Goal: Transaction & Acquisition: Download file/media

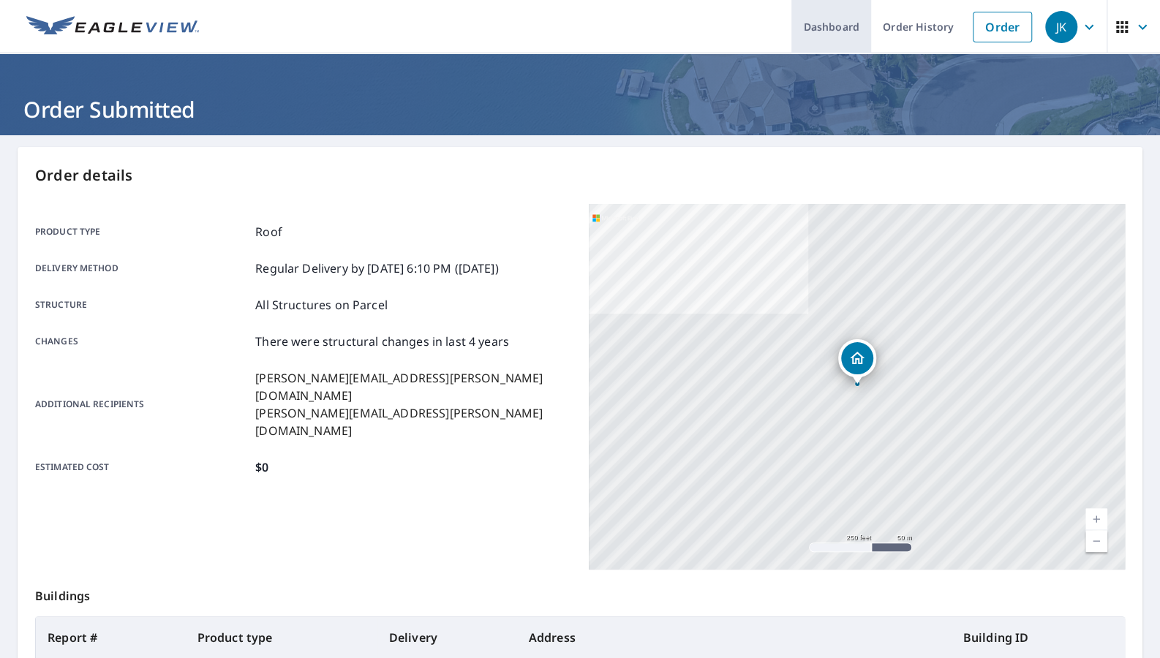
click at [858, 29] on link "Dashboard" at bounding box center [831, 26] width 80 height 53
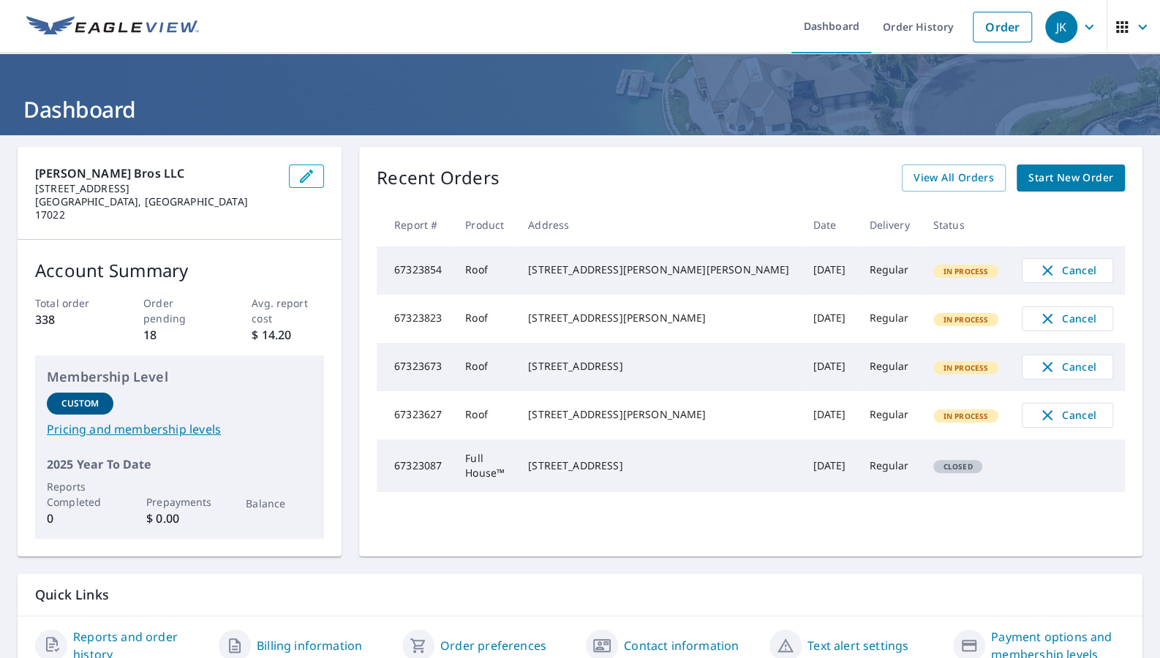
scroll to position [52, 0]
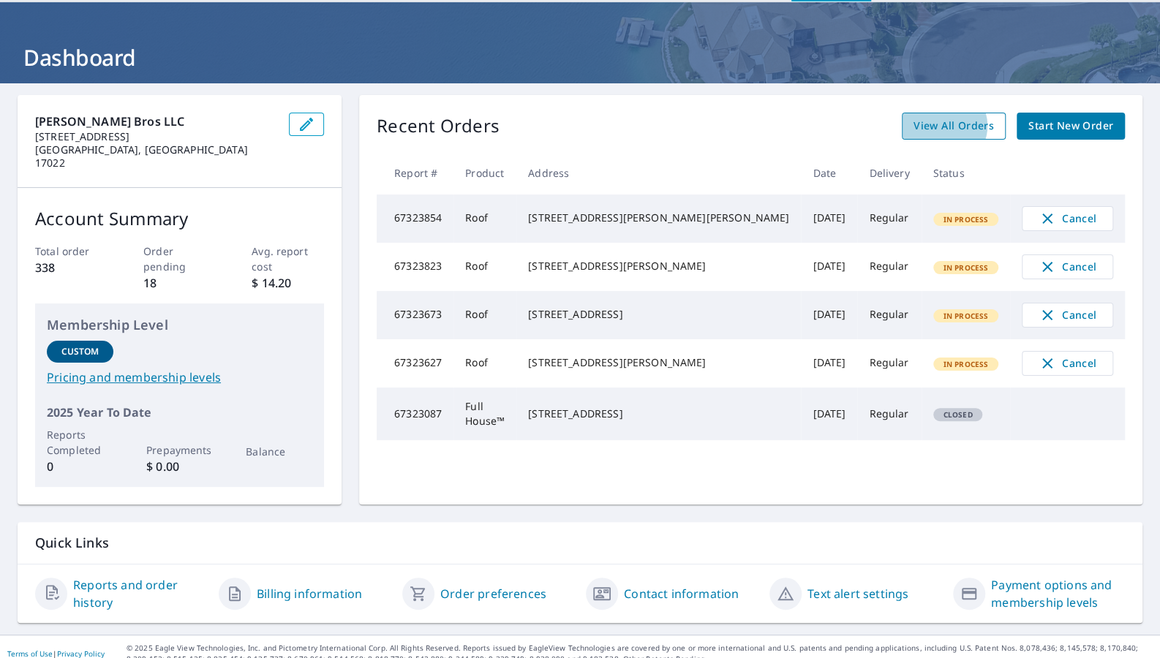
click at [987, 126] on span "View All Orders" at bounding box center [953, 126] width 80 height 18
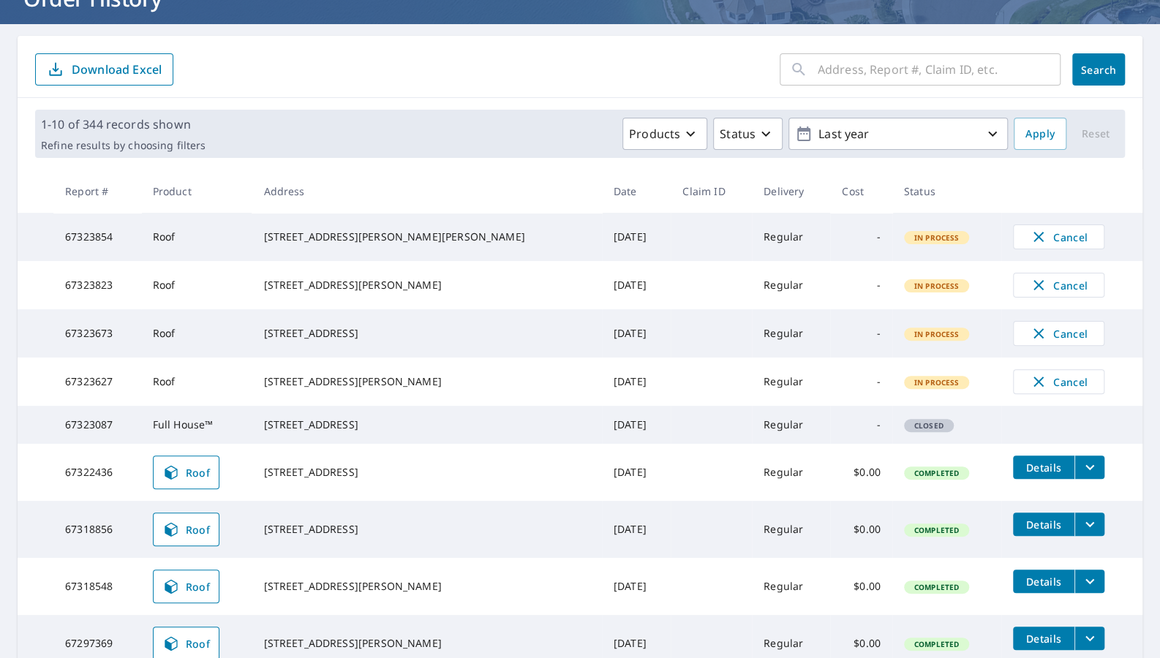
scroll to position [114, 0]
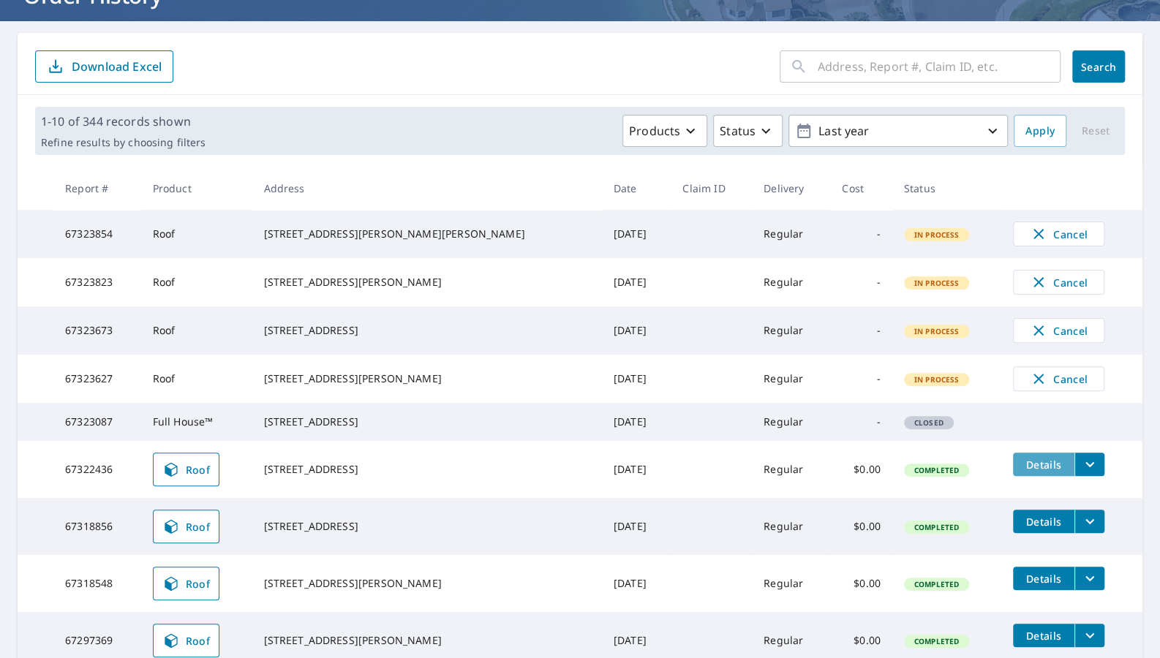
click at [1022, 458] on span "Details" at bounding box center [1044, 465] width 44 height 14
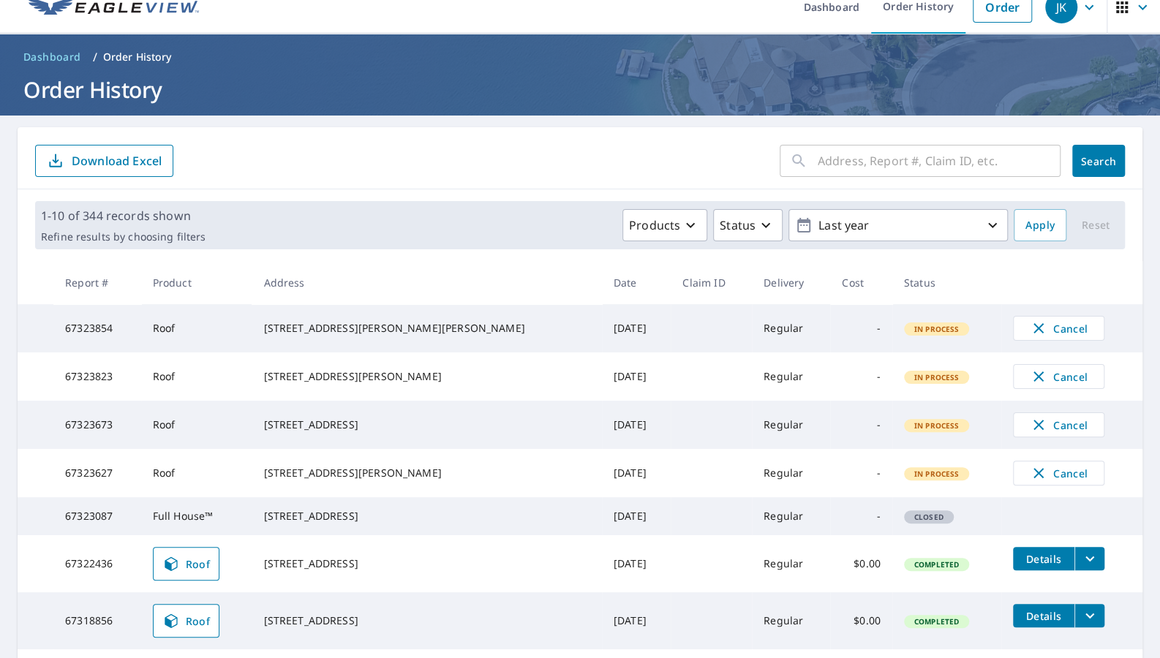
click at [1085, 557] on icon "filesDropdownBtn-67322436" at bounding box center [1089, 559] width 9 height 5
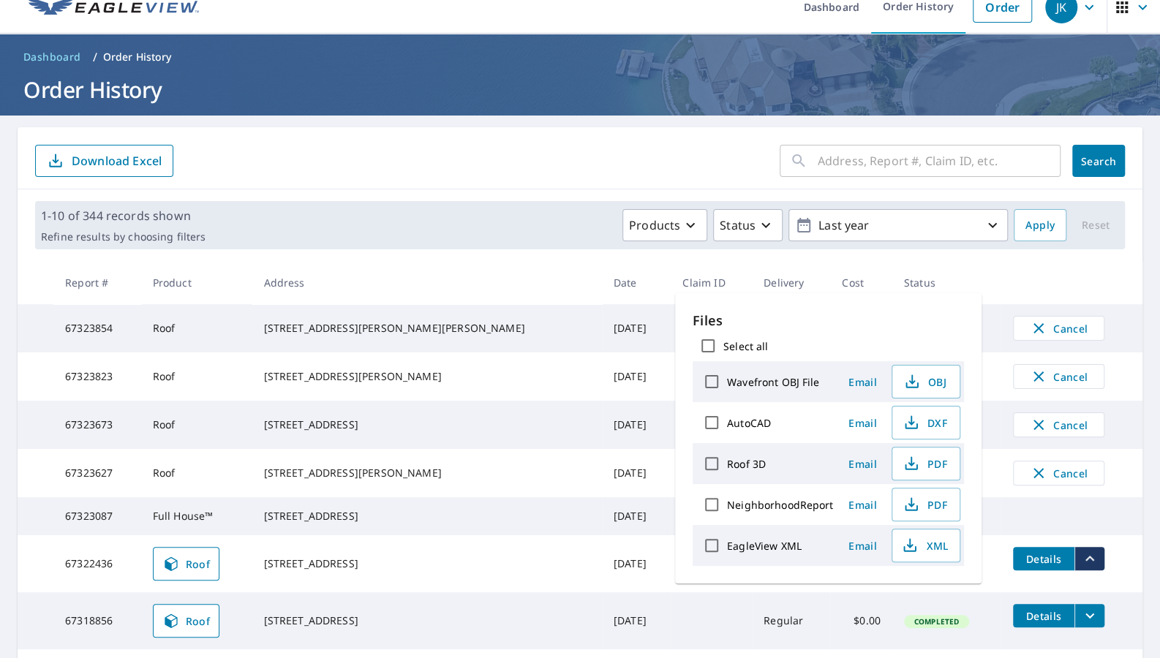
click at [1049, 522] on tr "67323087 Full House™ [STREET_ADDRESS] [DATE] Regular - Closed" at bounding box center [580, 516] width 1125 height 38
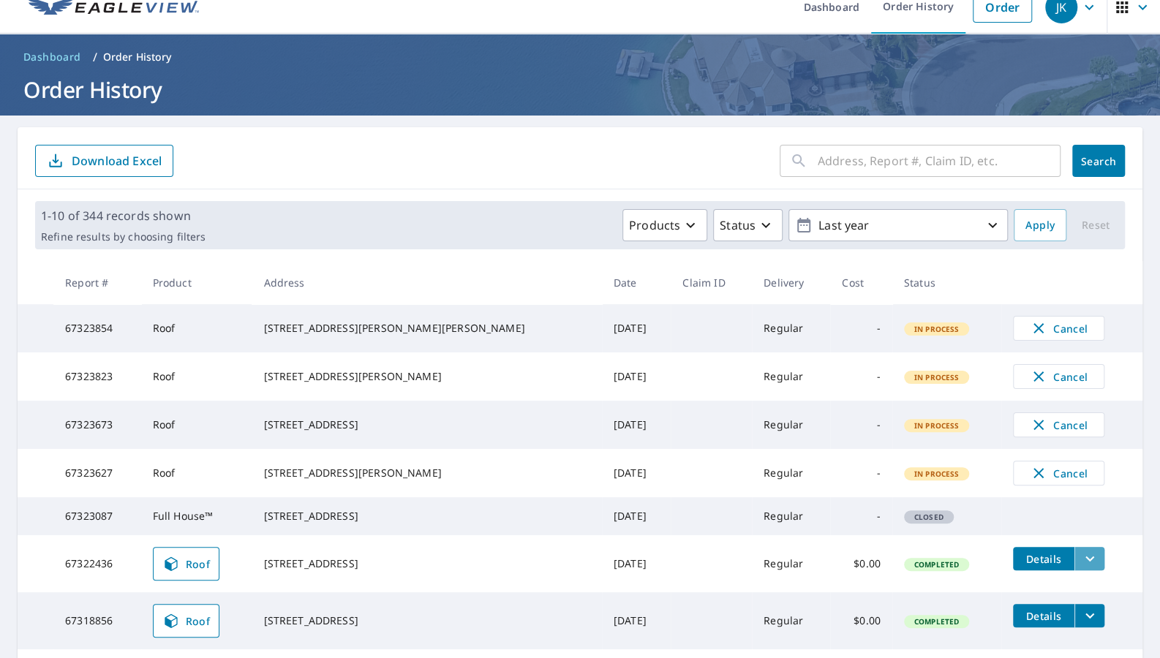
click at [1081, 554] on icon "filesDropdownBtn-67322436" at bounding box center [1090, 559] width 18 height 18
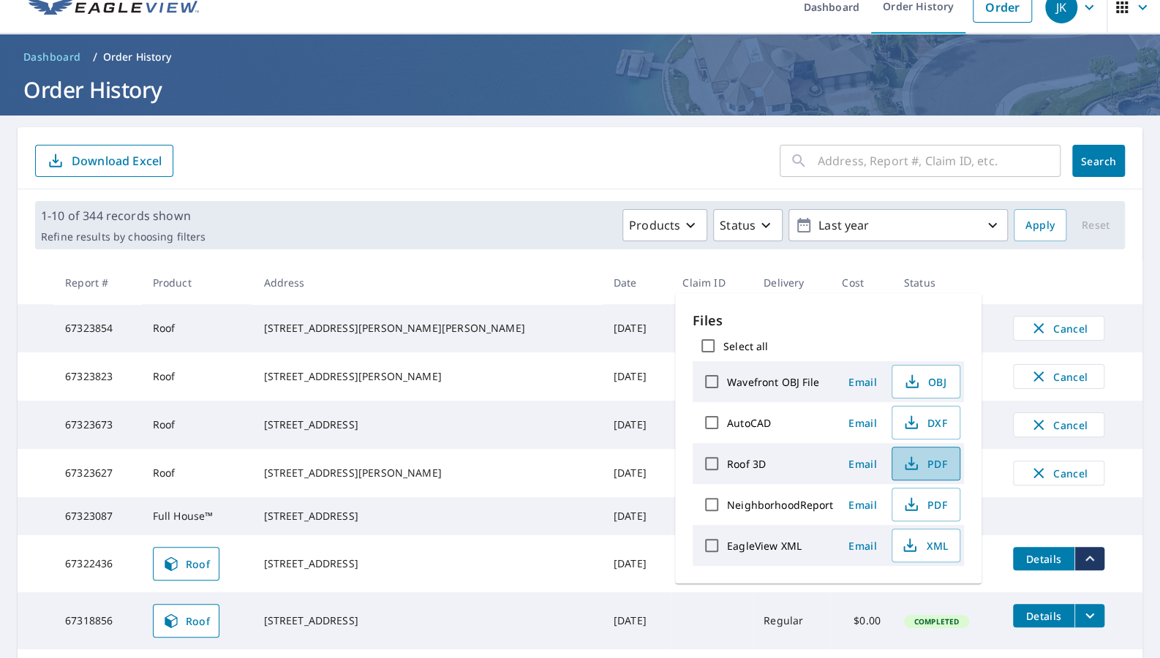
click at [920, 455] on span "PDF" at bounding box center [924, 464] width 47 height 18
click at [530, 152] on form "​ Search Download Excel" at bounding box center [580, 161] width 1090 height 32
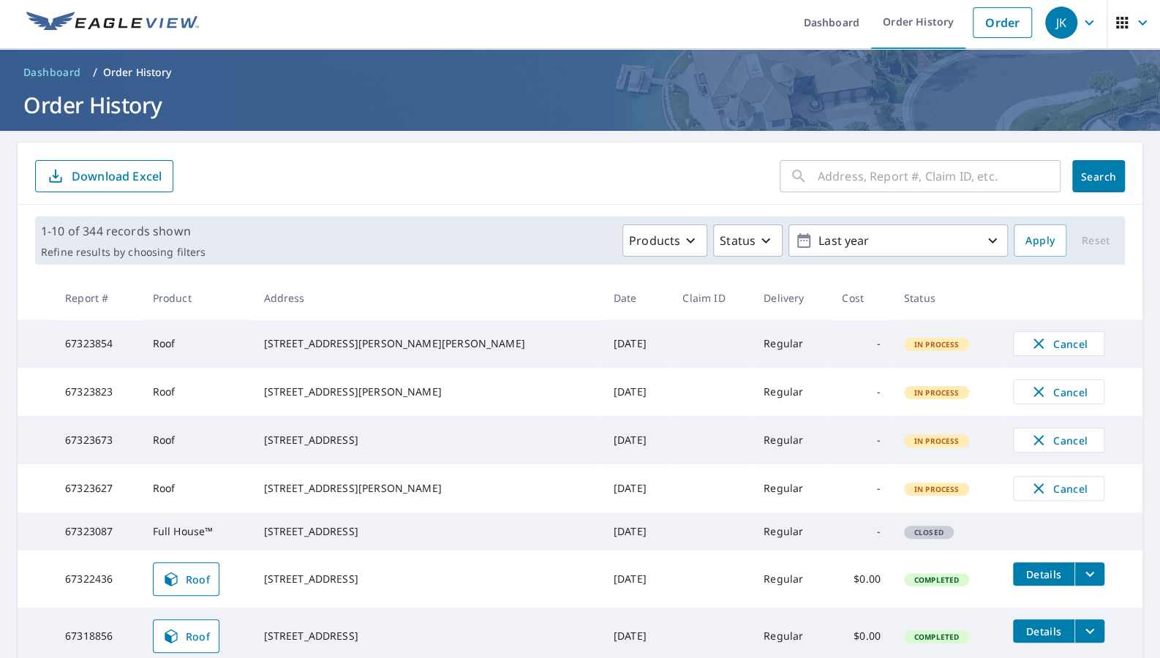
scroll to position [10, 0]
